Goal: Information Seeking & Learning: Learn about a topic

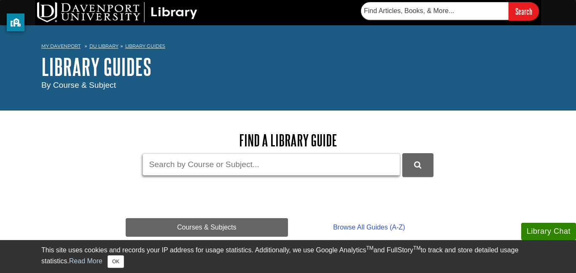
click at [158, 159] on input "Guide Search Terms" at bounding box center [271, 164] width 258 height 22
type input "f"
type input "organic flour"
click at [402, 153] on button "DU Library Guides Search" at bounding box center [417, 164] width 31 height 23
drag, startPoint x: 213, startPoint y: 170, endPoint x: 102, endPoint y: 173, distance: 110.9
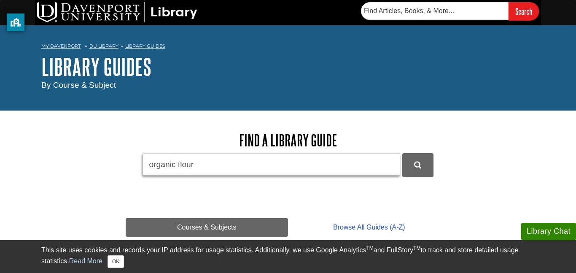
type input "decision making"
click at [402, 153] on button "DU Library Guides Search" at bounding box center [417, 164] width 31 height 23
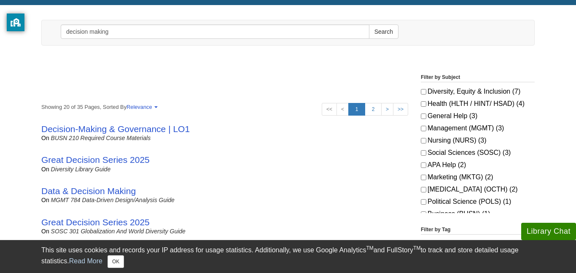
scroll to position [96, 0]
